Goal: Transaction & Acquisition: Purchase product/service

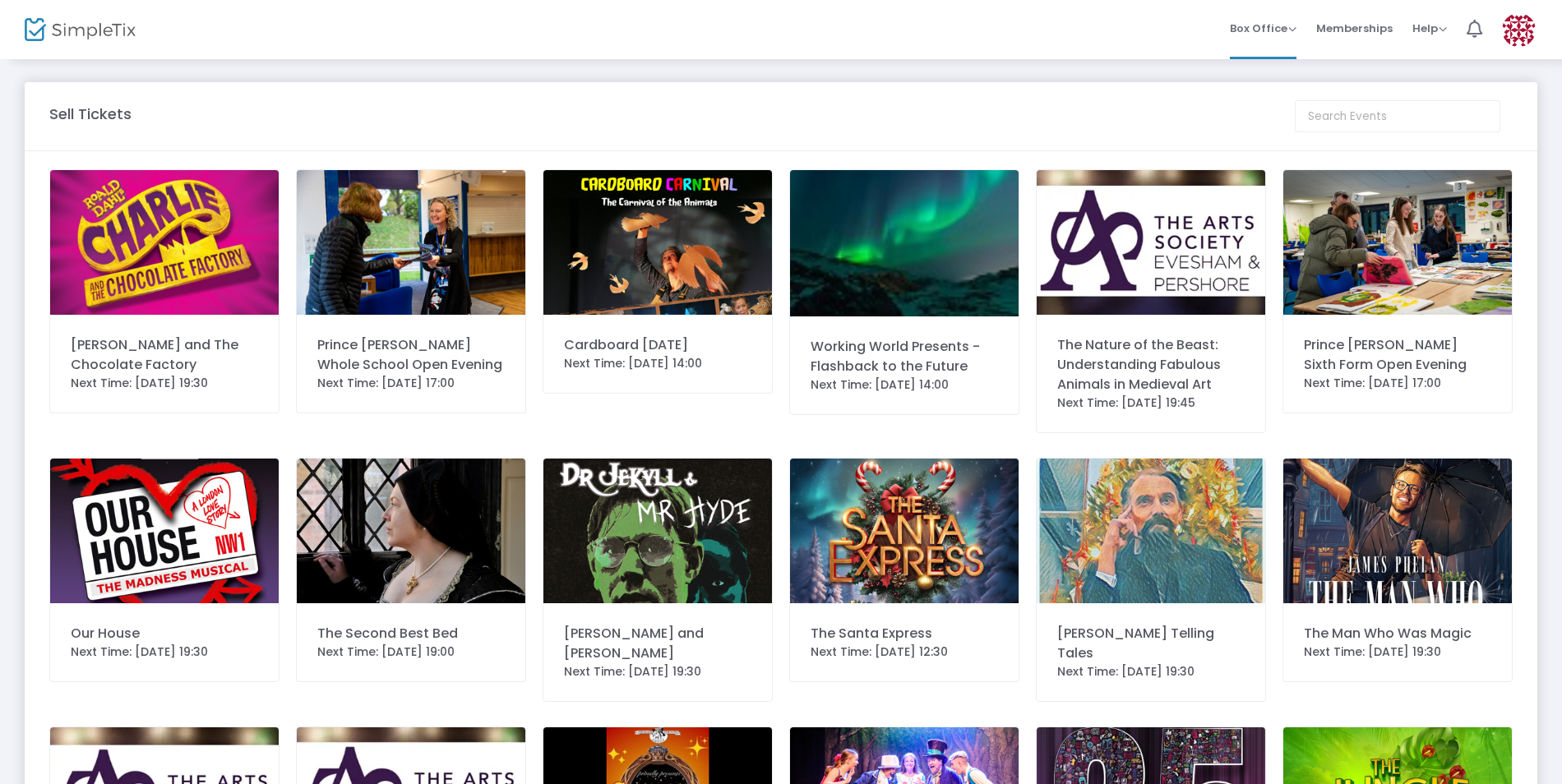
click at [151, 267] on img at bounding box center [163, 242] width 228 height 144
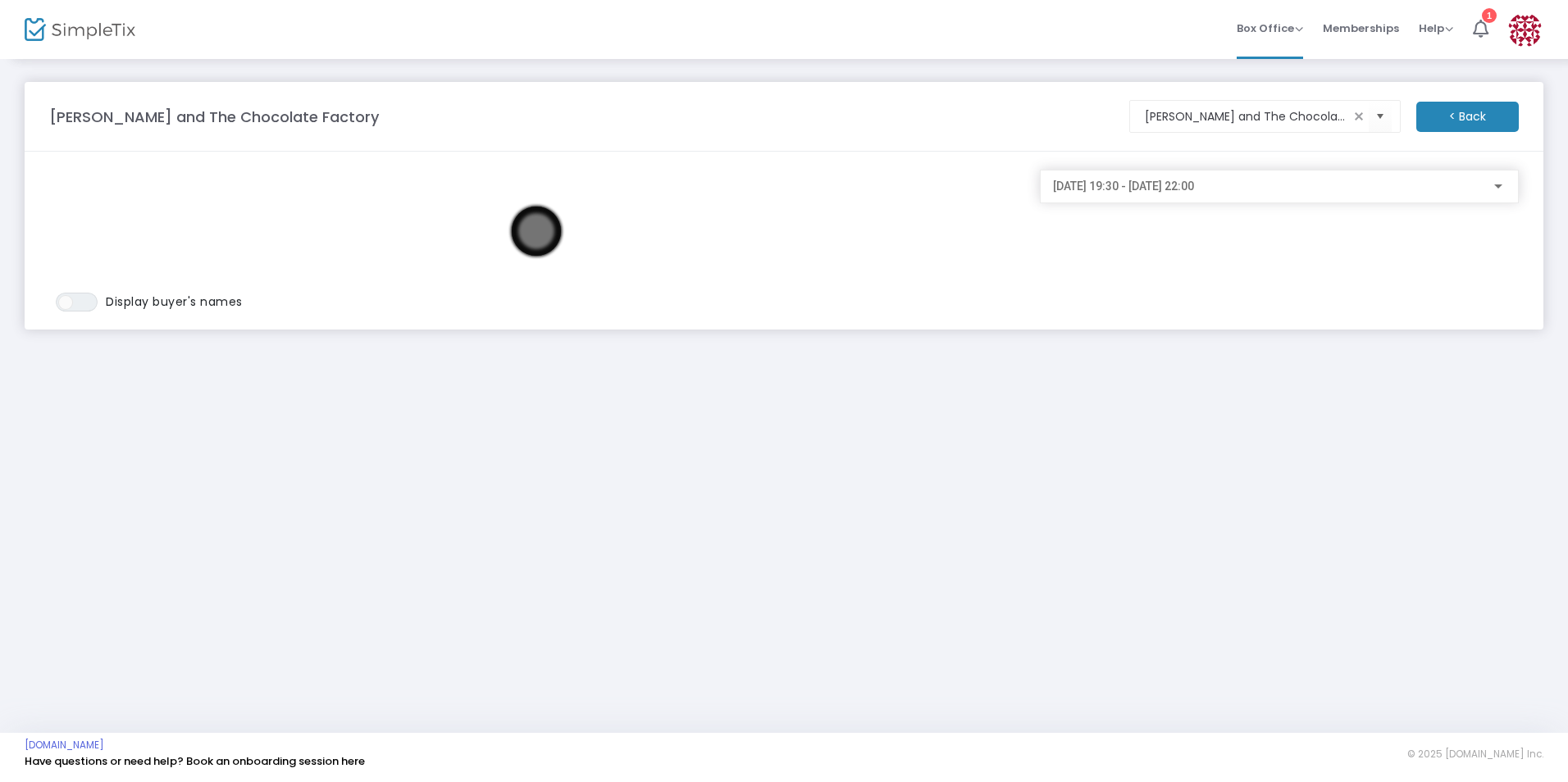
click at [1194, 189] on span "[DATE] 19:30 - [DATE] 22:00" at bounding box center [1123, 186] width 141 height 13
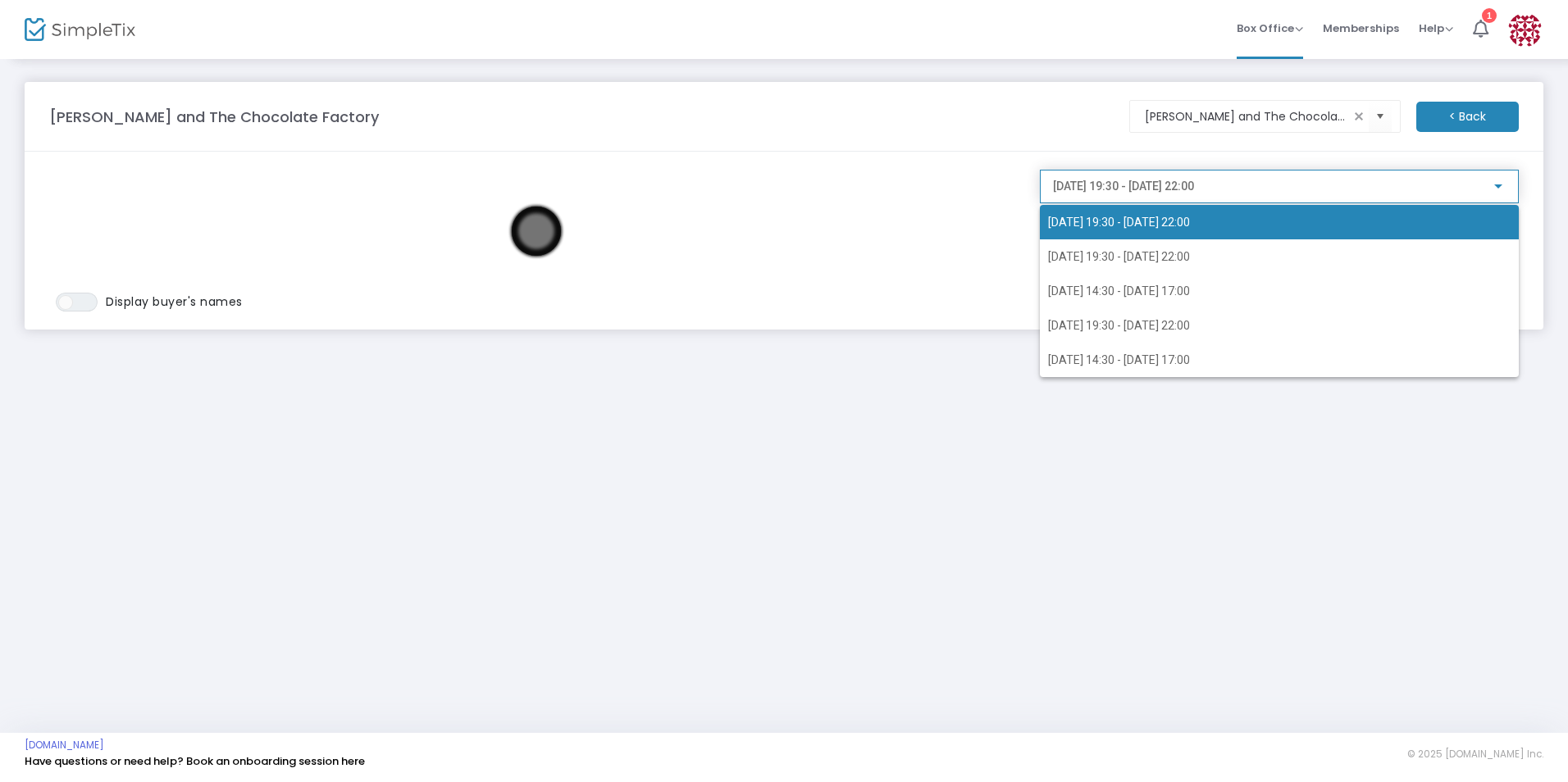
click at [933, 216] on div at bounding box center [784, 391] width 1568 height 782
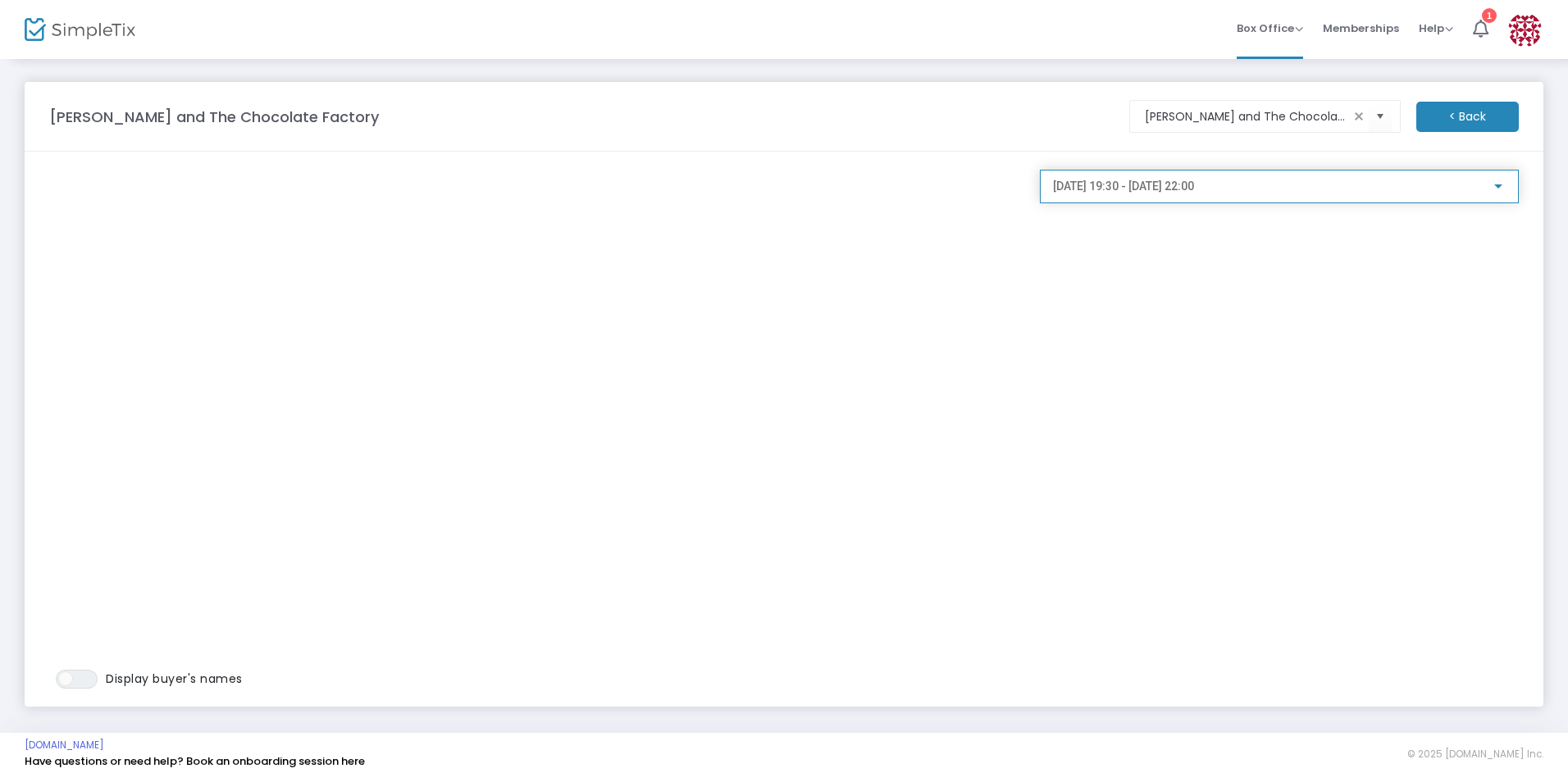
click at [1135, 183] on span "[DATE] 19:30 - [DATE] 22:00" at bounding box center [1123, 186] width 141 height 13
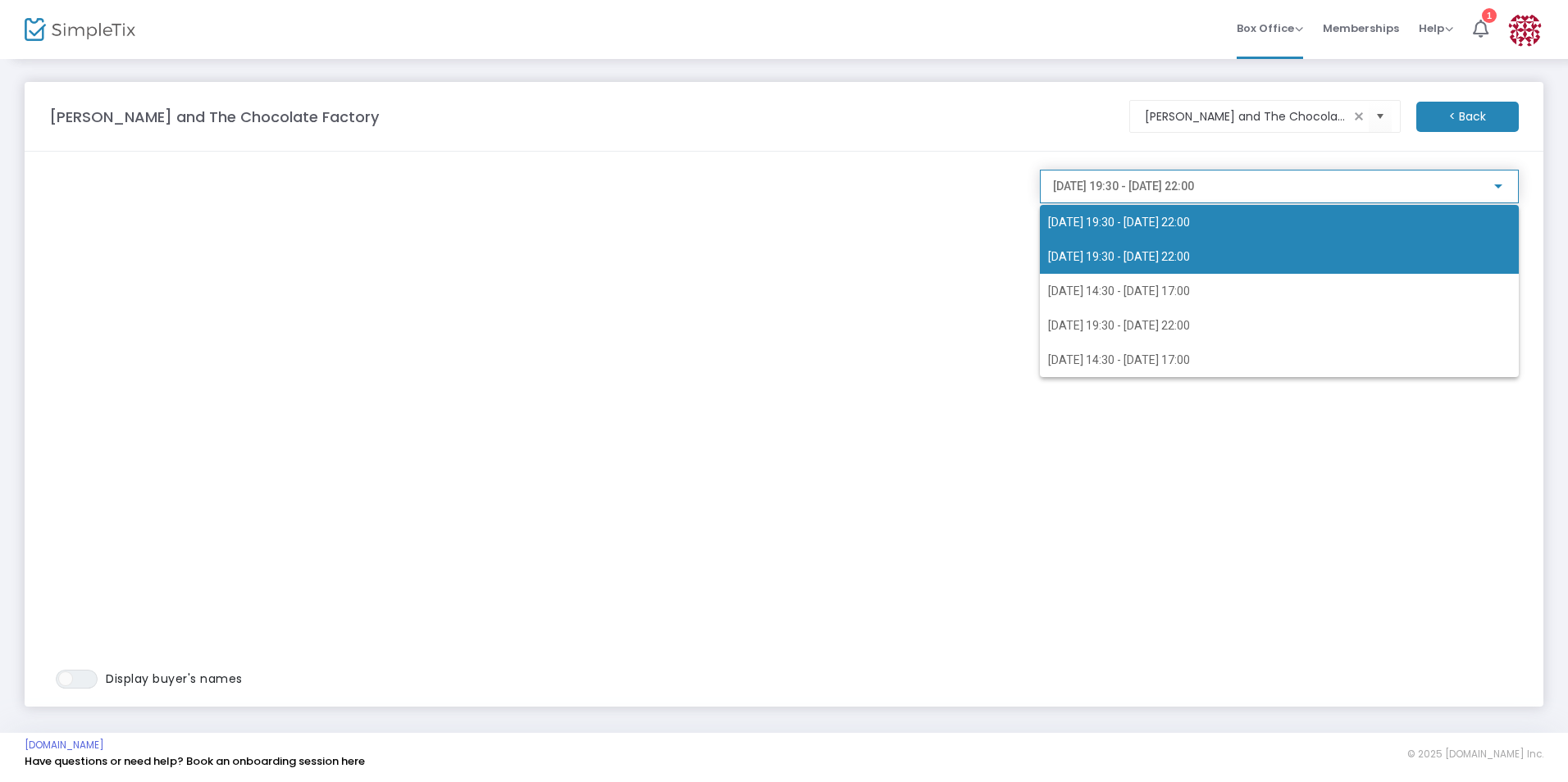
click at [1116, 264] on span "[DATE] 19:30 - [DATE] 22:00" at bounding box center [1278, 256] width 462 height 34
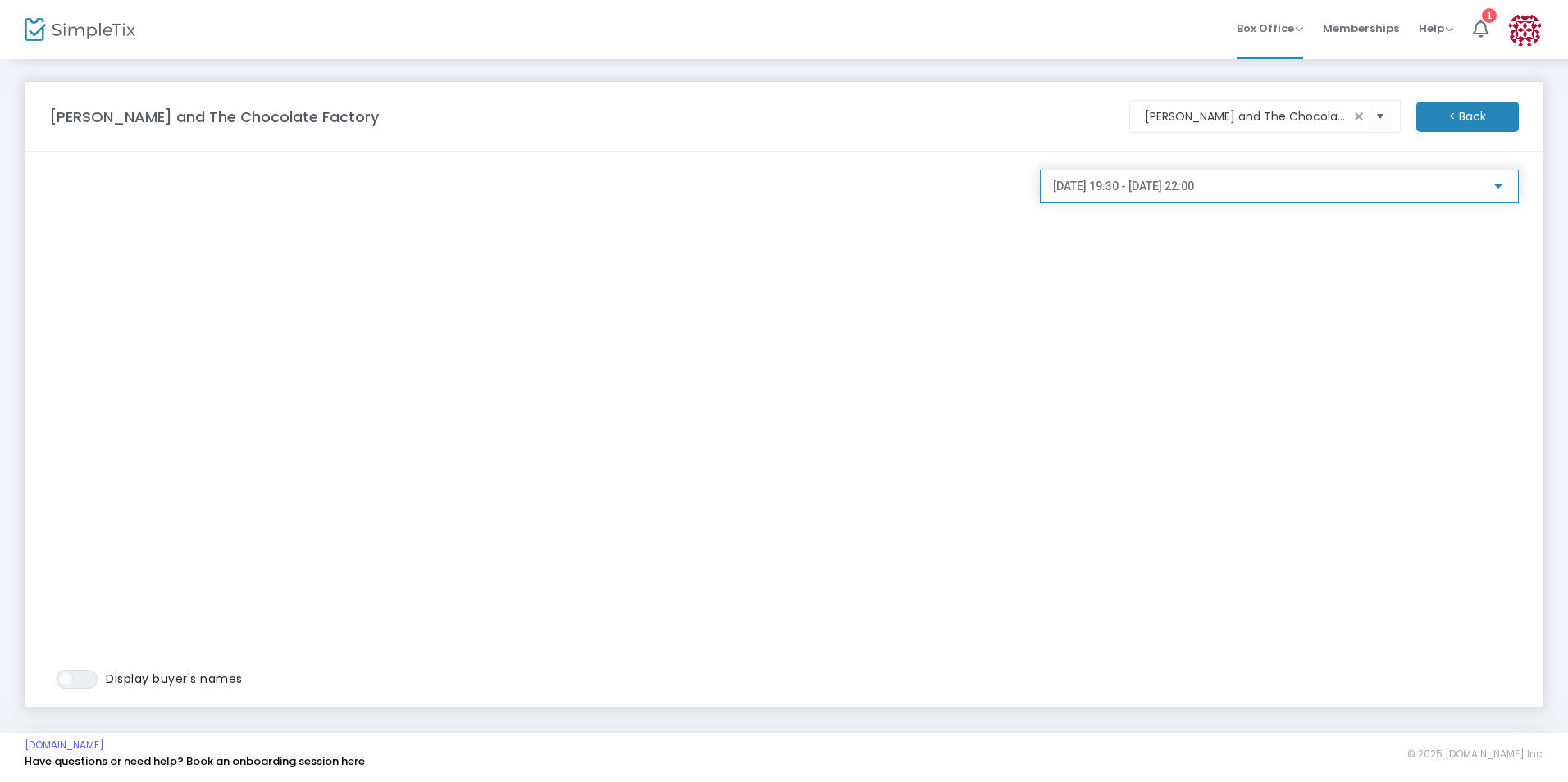
click at [1133, 190] on span "[DATE] 19:30 - [DATE] 22:00" at bounding box center [1123, 186] width 141 height 13
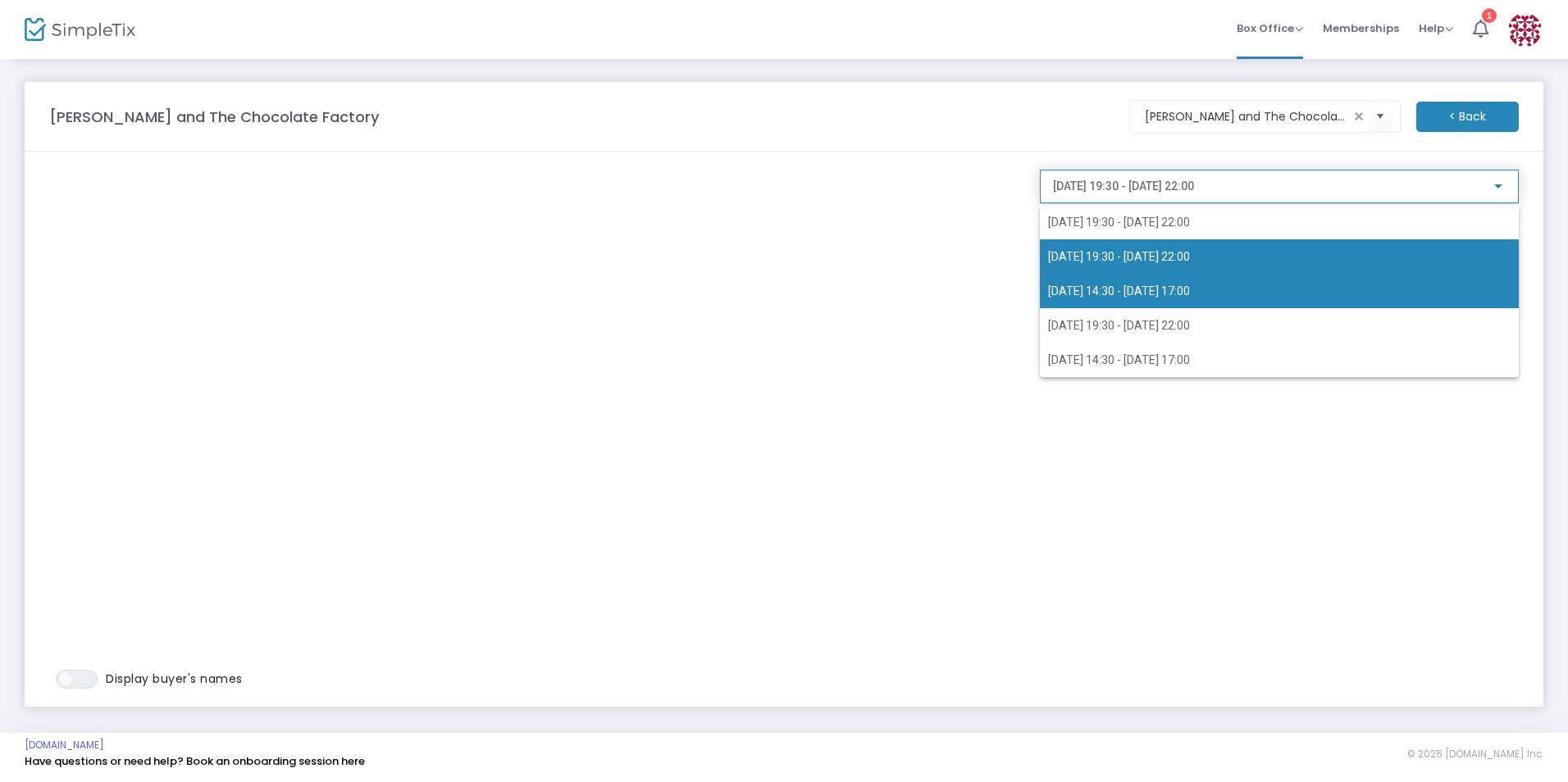
click at [1115, 292] on span "[DATE] 14:30 - [DATE] 17:00" at bounding box center [1118, 291] width 142 height 13
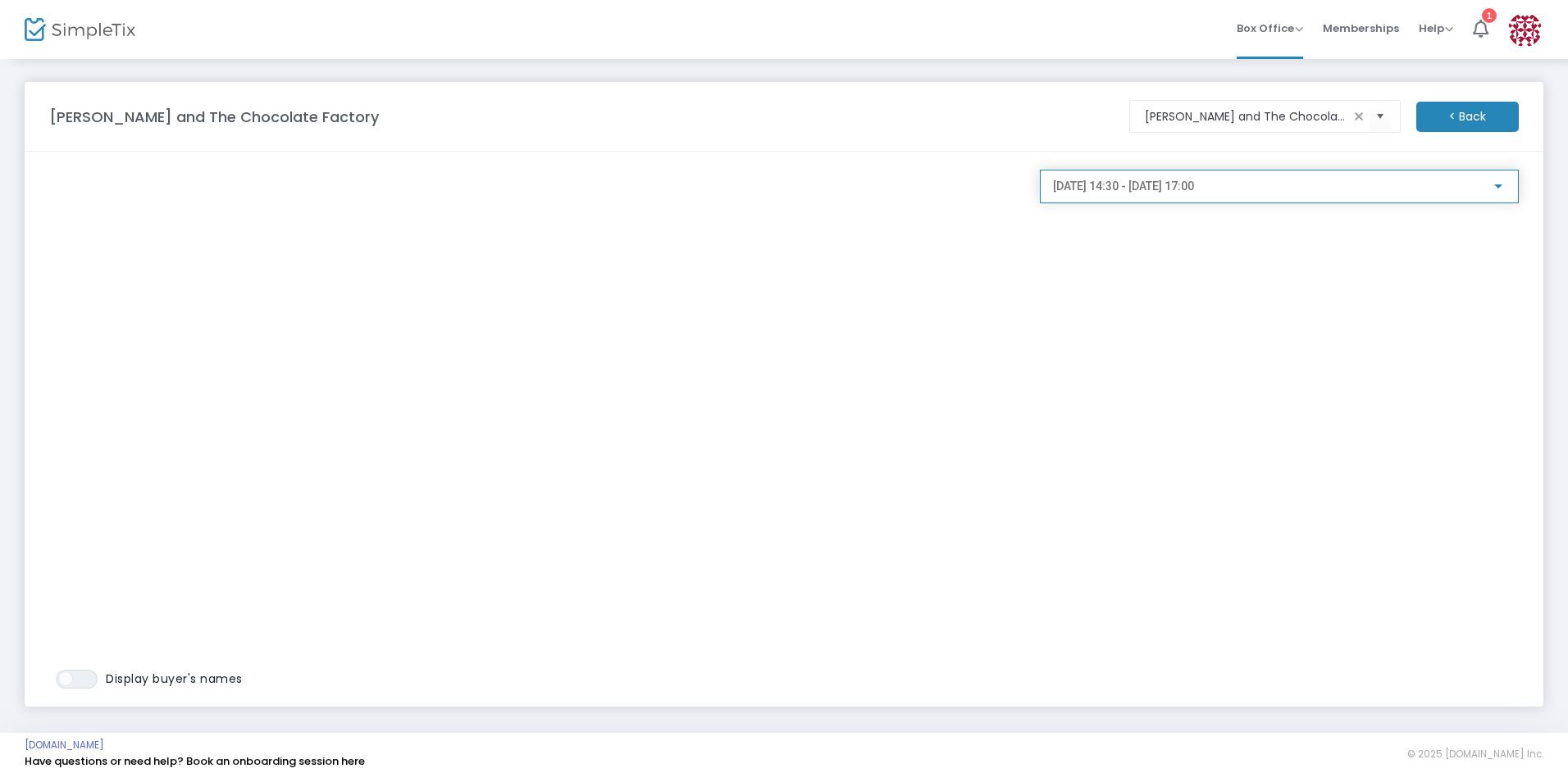
click at [1096, 186] on span "[DATE] 14:30 - [DATE] 17:00" at bounding box center [1123, 186] width 141 height 13
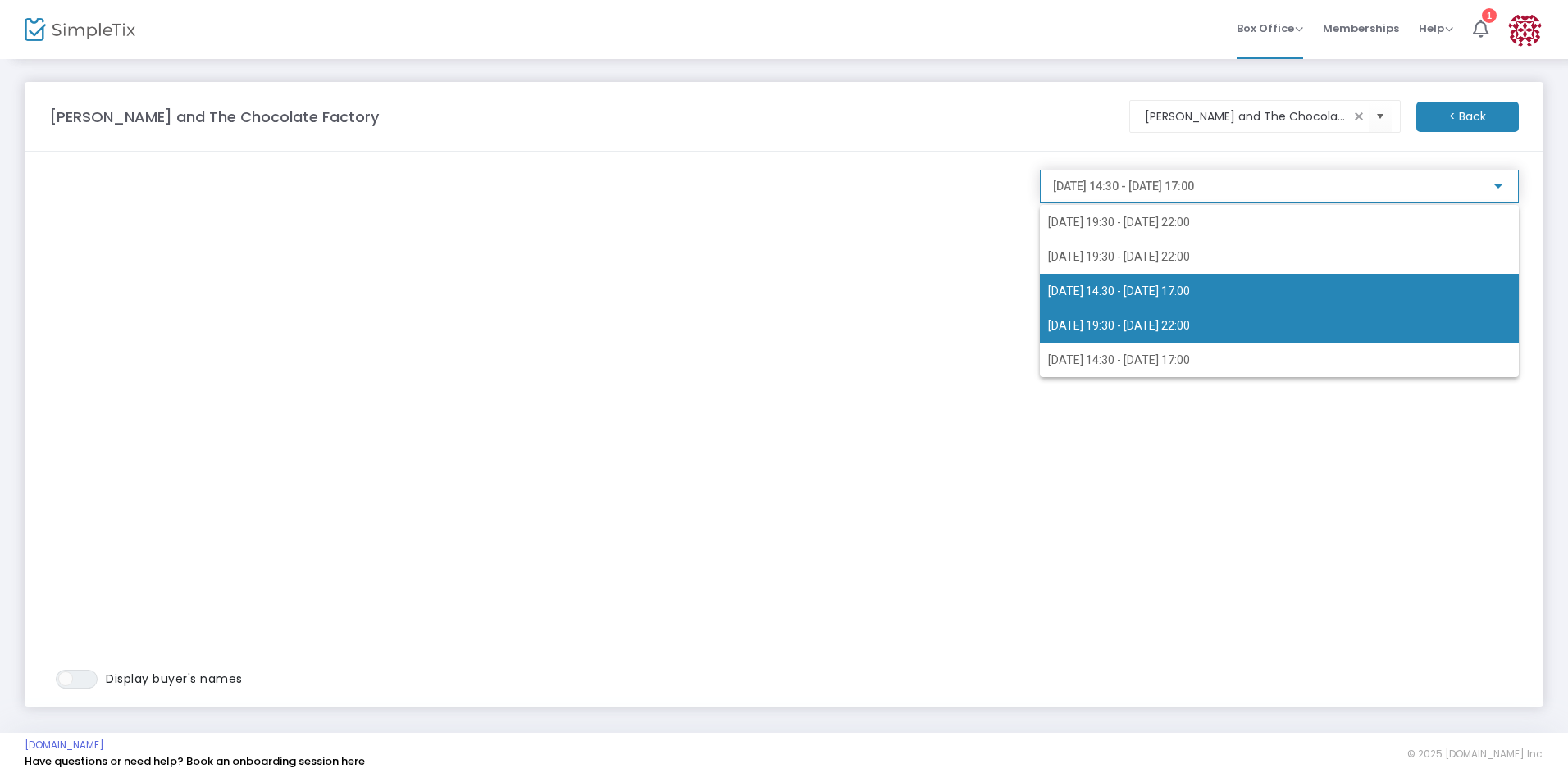
click at [1091, 319] on span "[DATE] 19:30 - [DATE] 22:00" at bounding box center [1118, 326] width 142 height 13
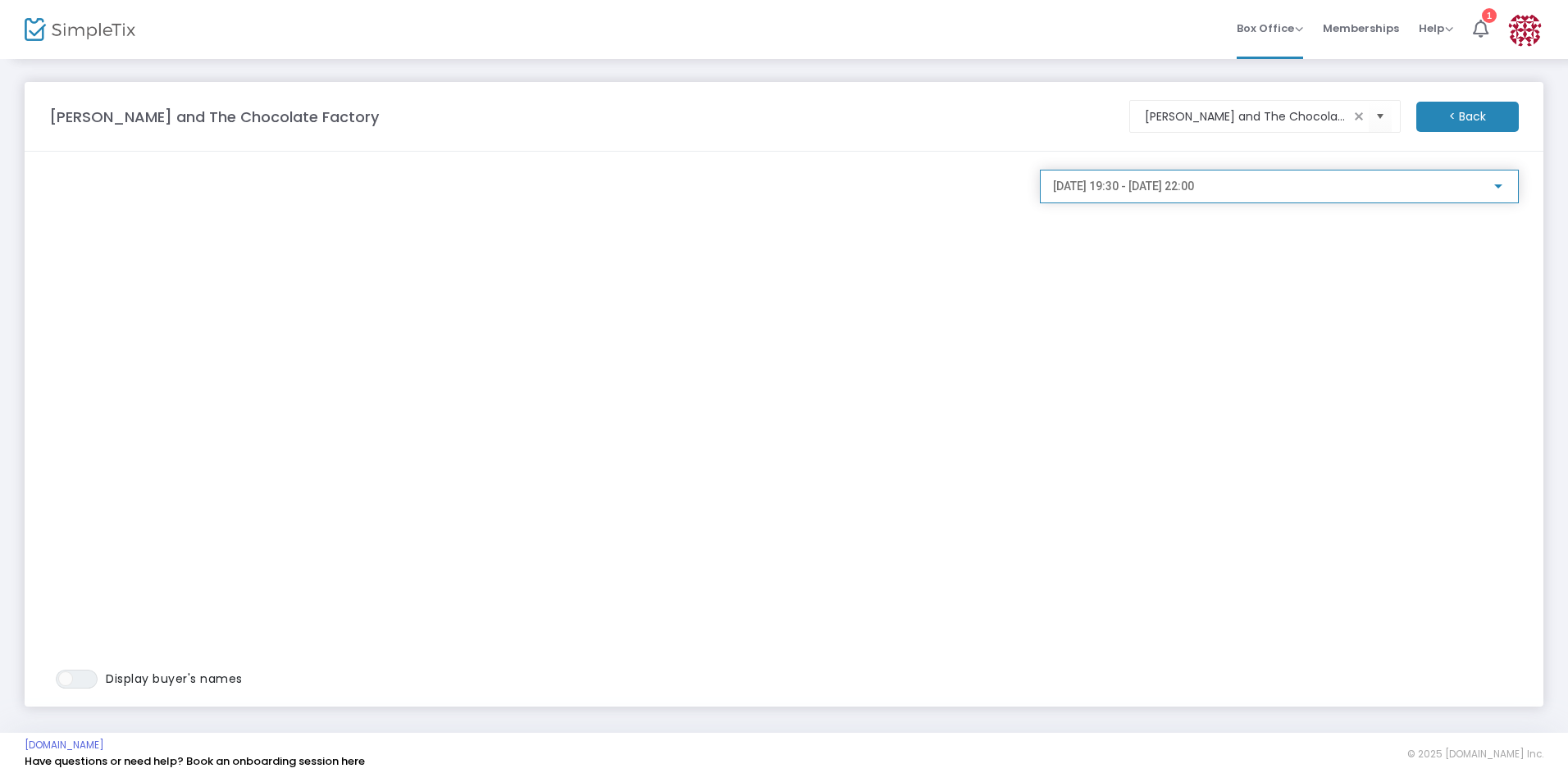
click at [1081, 189] on span "[DATE] 19:30 - [DATE] 22:00" at bounding box center [1123, 186] width 141 height 13
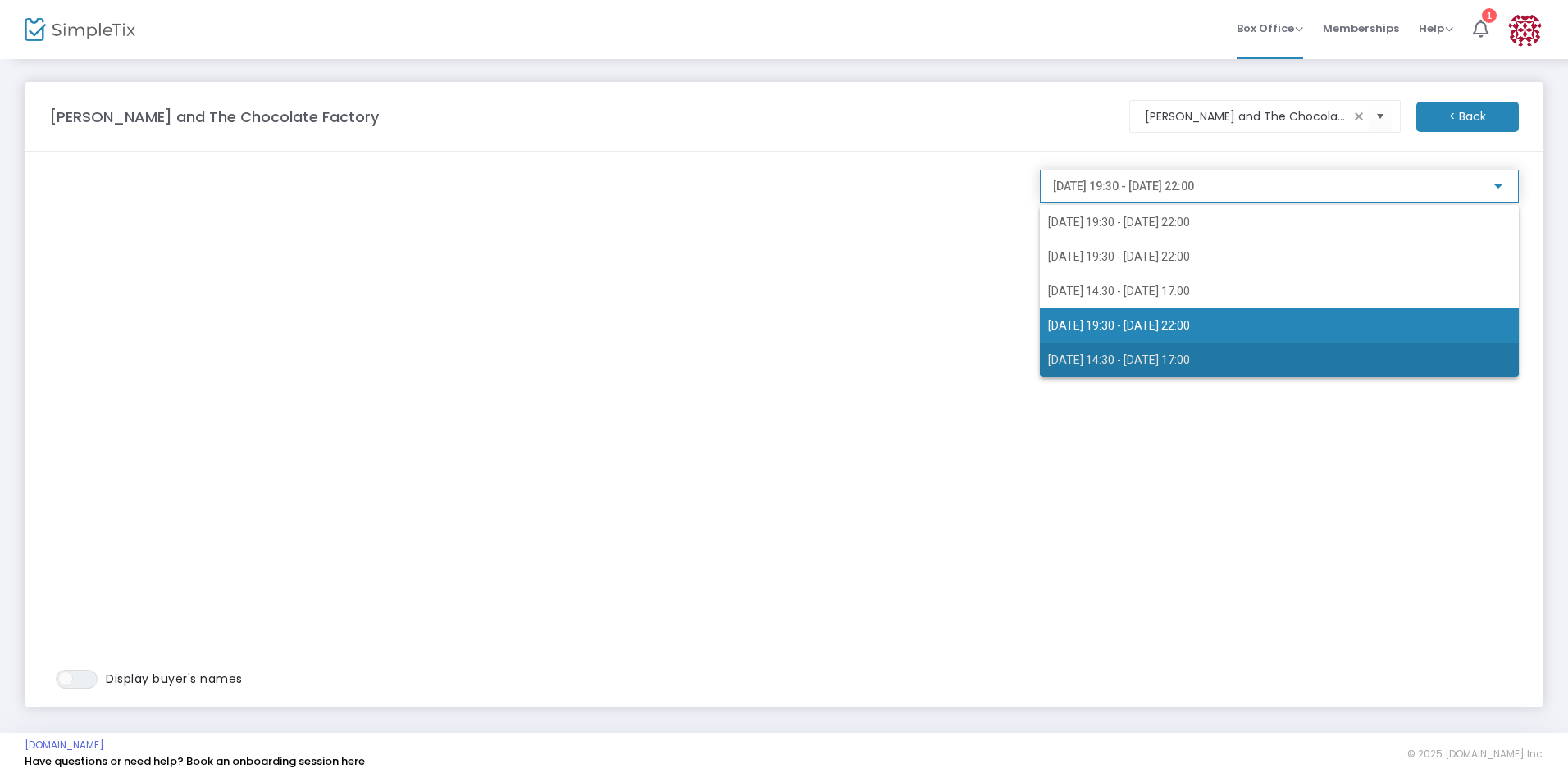
click at [1062, 362] on span "[DATE] 14:30 - [DATE] 17:00" at bounding box center [1118, 360] width 142 height 13
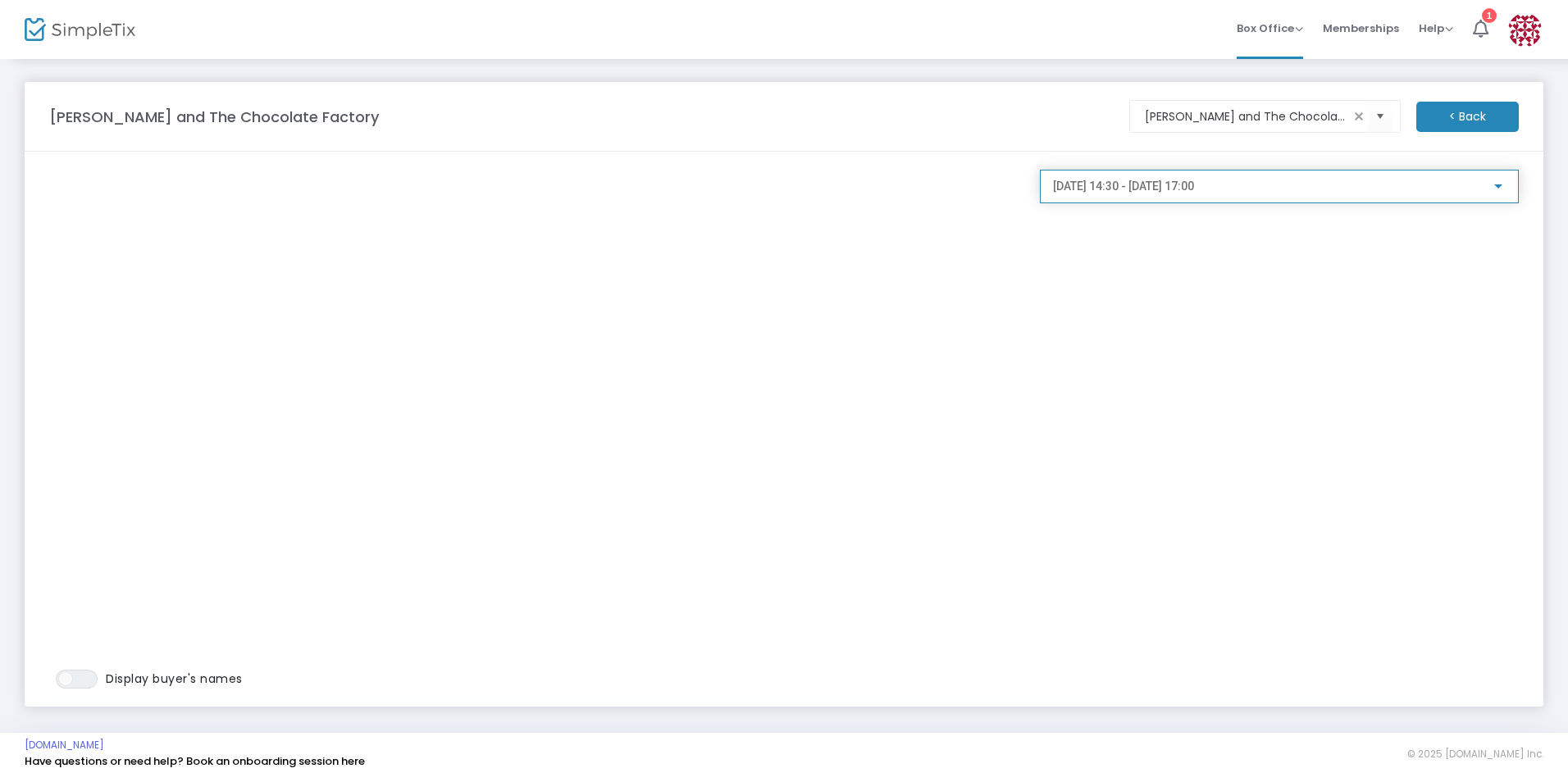
click at [1082, 190] on span "[DATE] 14:30 - [DATE] 17:00" at bounding box center [1123, 186] width 141 height 13
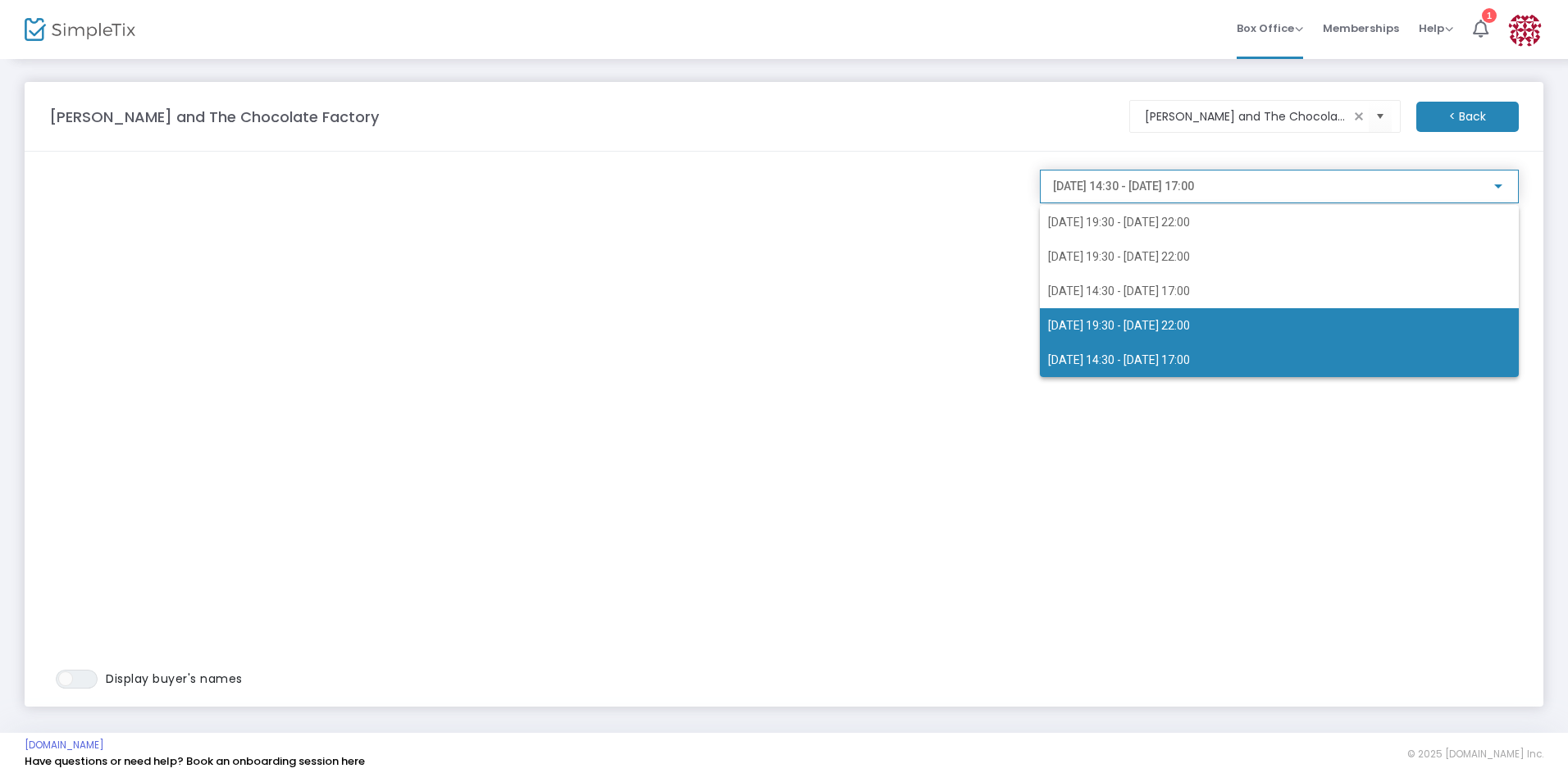
click at [1091, 314] on span "[DATE] 19:30 - [DATE] 22:00" at bounding box center [1278, 326] width 462 height 34
